Goal: Transaction & Acquisition: Obtain resource

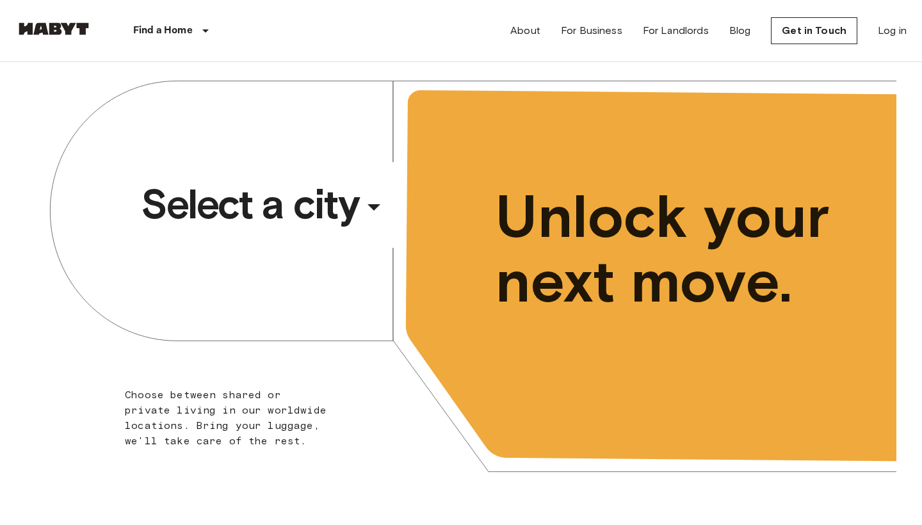
click at [348, 213] on div "​" at bounding box center [391, 217] width 132 height 26
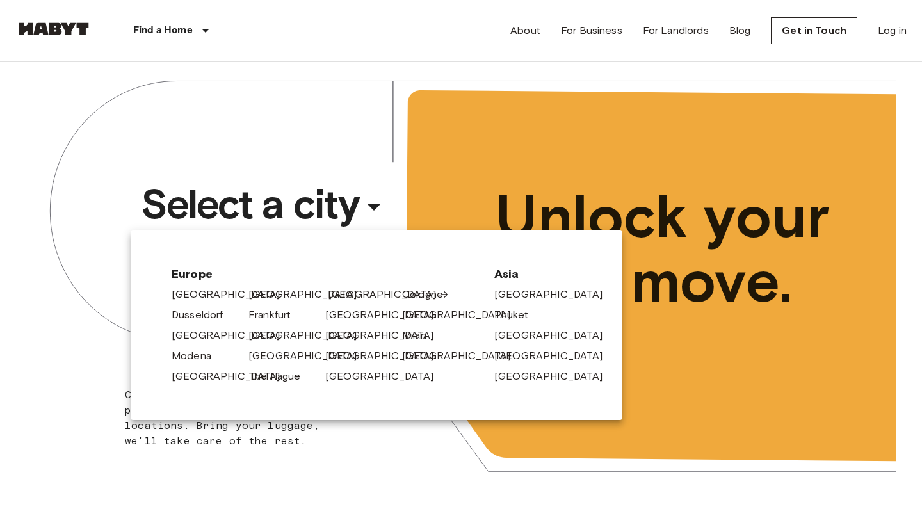
click at [346, 297] on link "[GEOGRAPHIC_DATA]" at bounding box center [389, 294] width 122 height 15
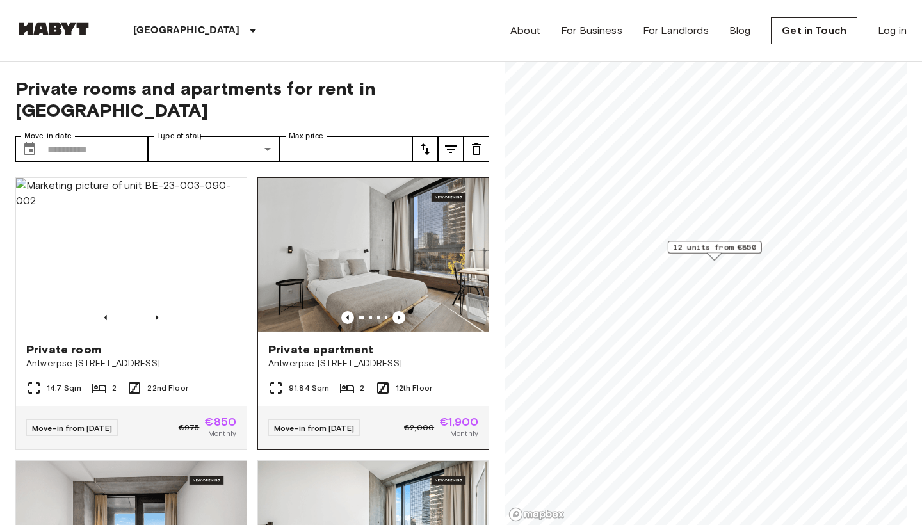
click at [371, 232] on img at bounding box center [373, 255] width 231 height 154
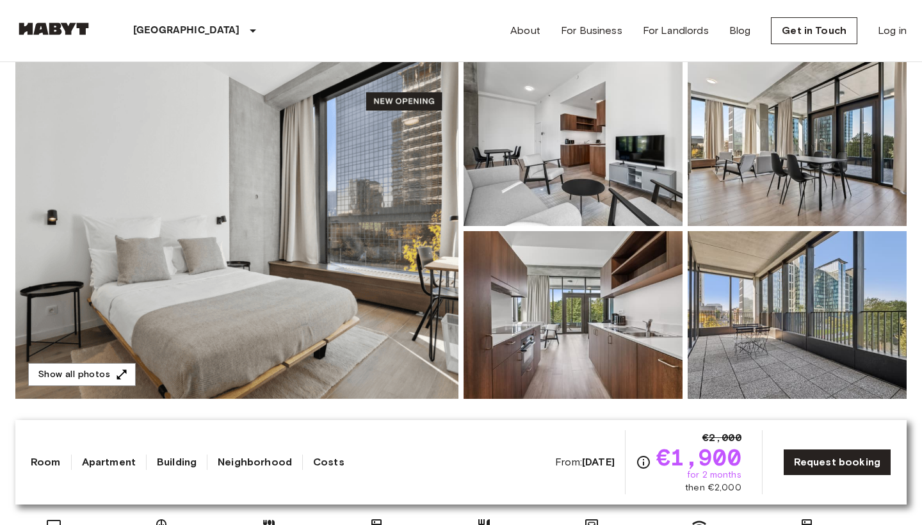
scroll to position [126, 0]
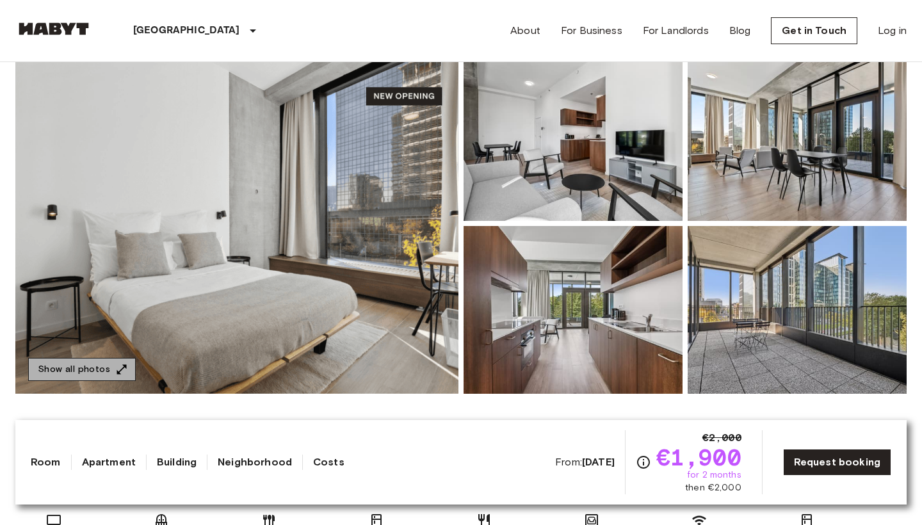
click at [111, 369] on button "Show all photos" at bounding box center [82, 370] width 108 height 24
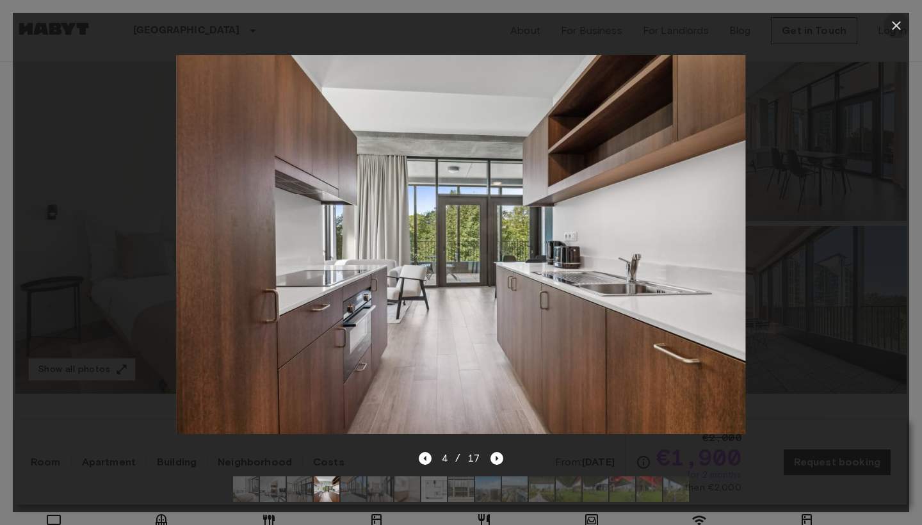
click at [898, 31] on icon "button" at bounding box center [896, 25] width 15 height 15
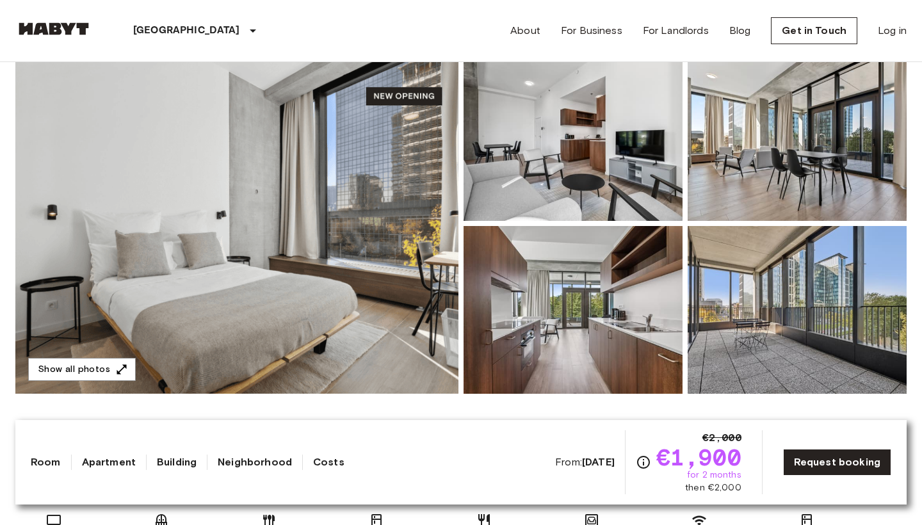
drag, startPoint x: 898, startPoint y: 31, endPoint x: 666, endPoint y: 46, distance: 232.3
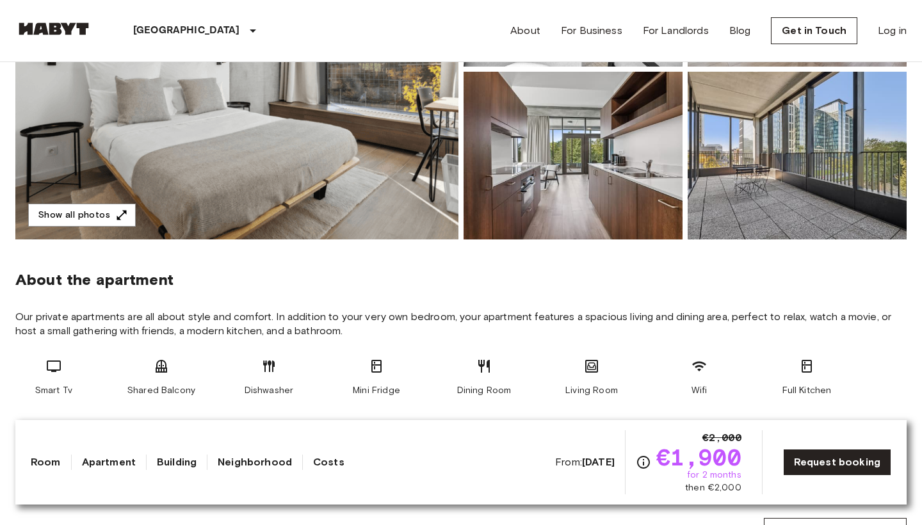
scroll to position [277, 0]
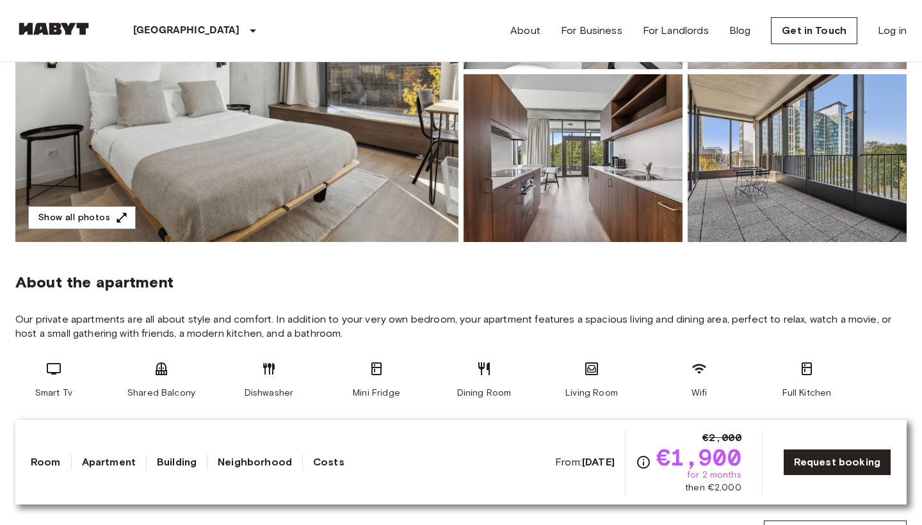
click at [785, 159] on img at bounding box center [797, 158] width 219 height 168
